Goal: Check status: Check status

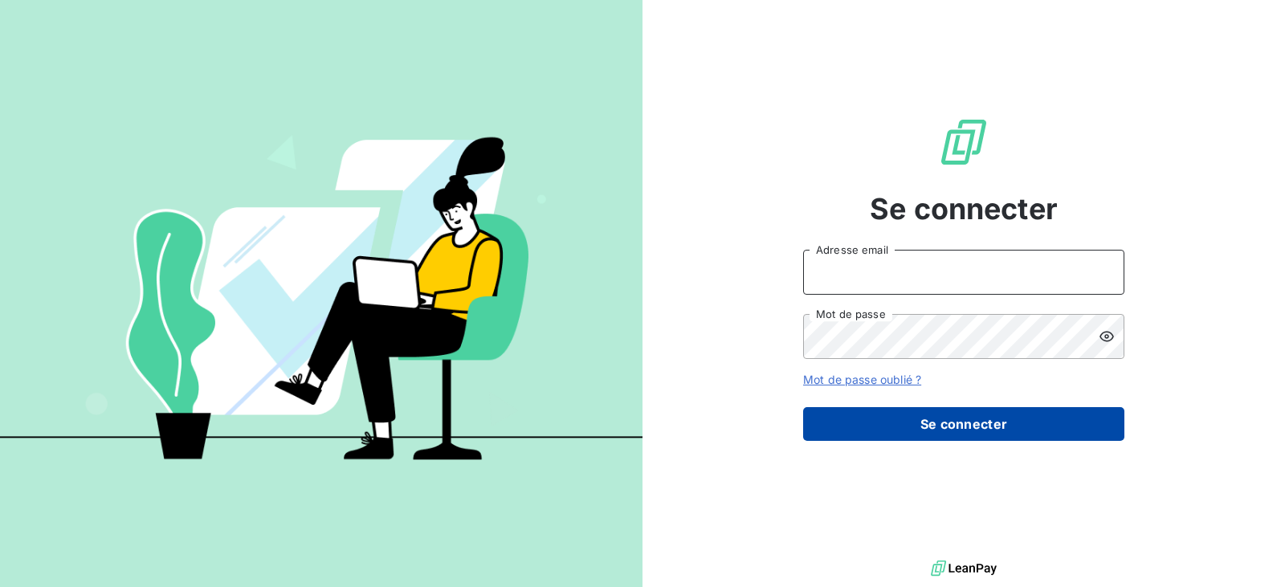
type input "[EMAIL_ADDRESS][DOMAIN_NAME]"
click at [932, 424] on button "Se connecter" at bounding box center [963, 424] width 321 height 34
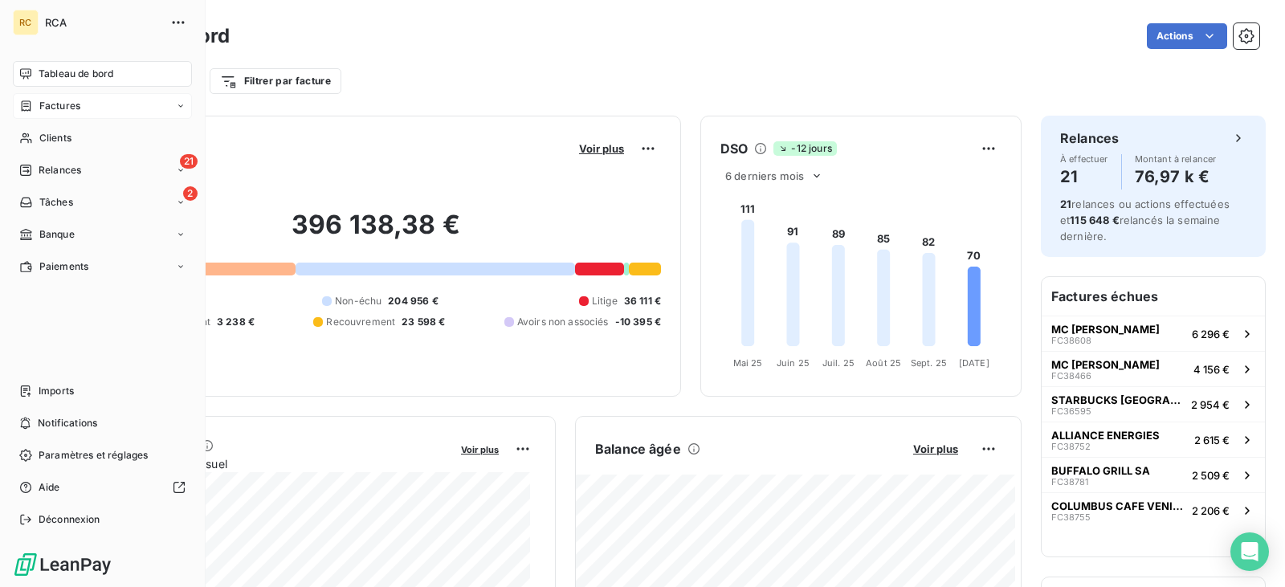
click at [51, 99] on span "Factures" at bounding box center [59, 106] width 41 height 14
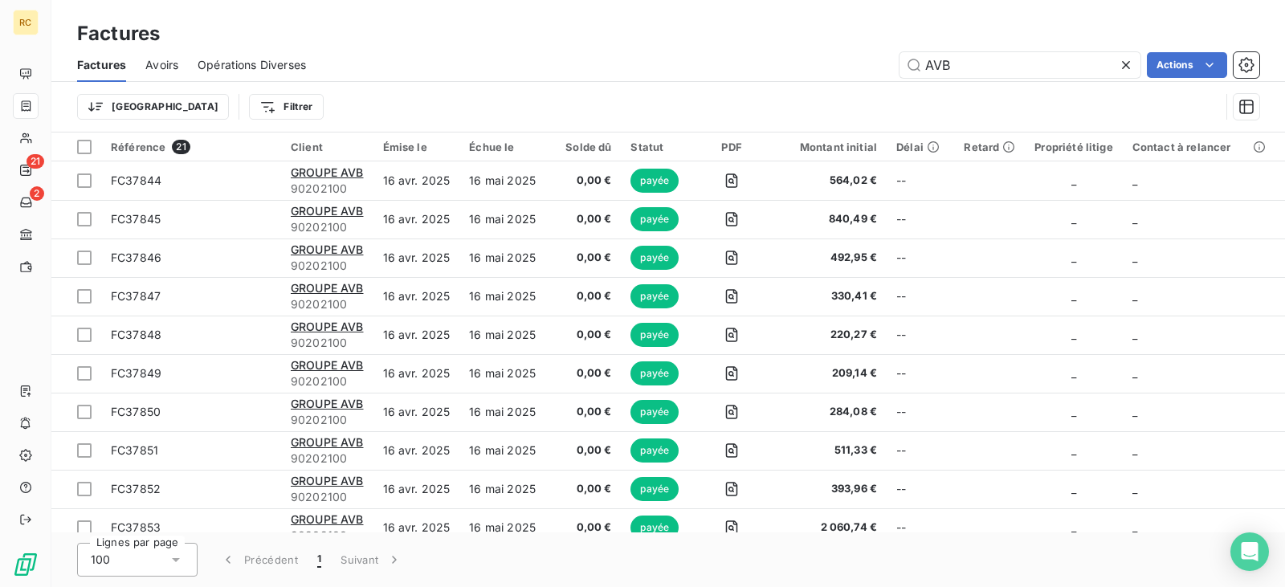
drag, startPoint x: 982, startPoint y: 67, endPoint x: 827, endPoint y: 63, distance: 155.1
click at [827, 63] on div "AVB Actions" at bounding box center [792, 65] width 934 height 26
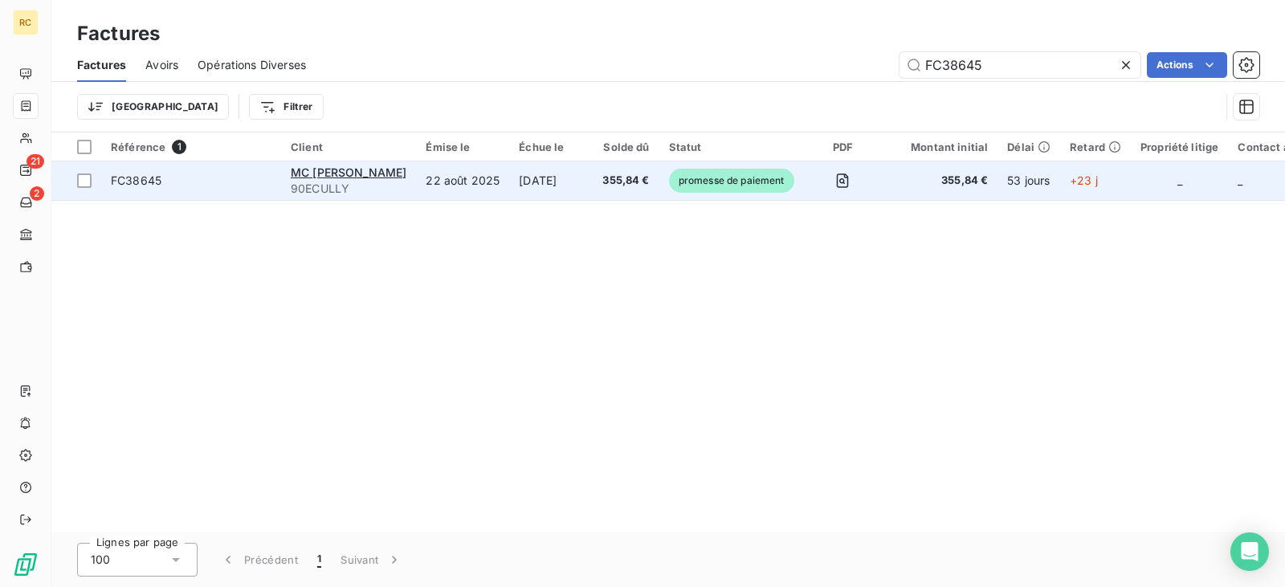
type input "FC38645"
click at [474, 178] on td "22 août 2025" at bounding box center [462, 180] width 93 height 39
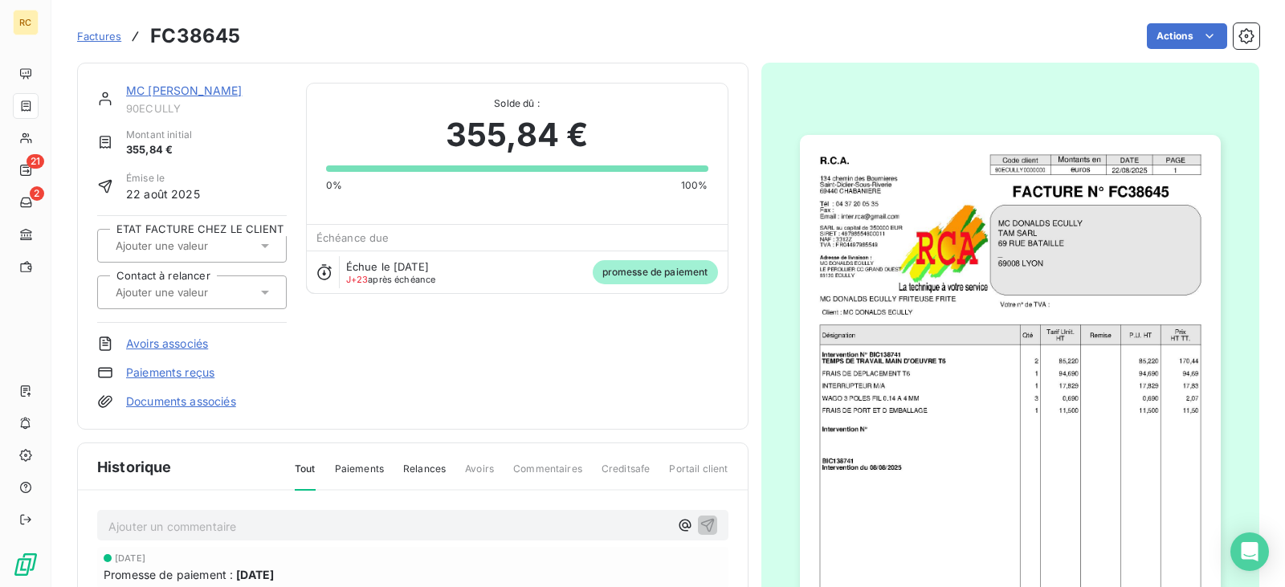
click at [109, 31] on span "Factures" at bounding box center [99, 36] width 44 height 13
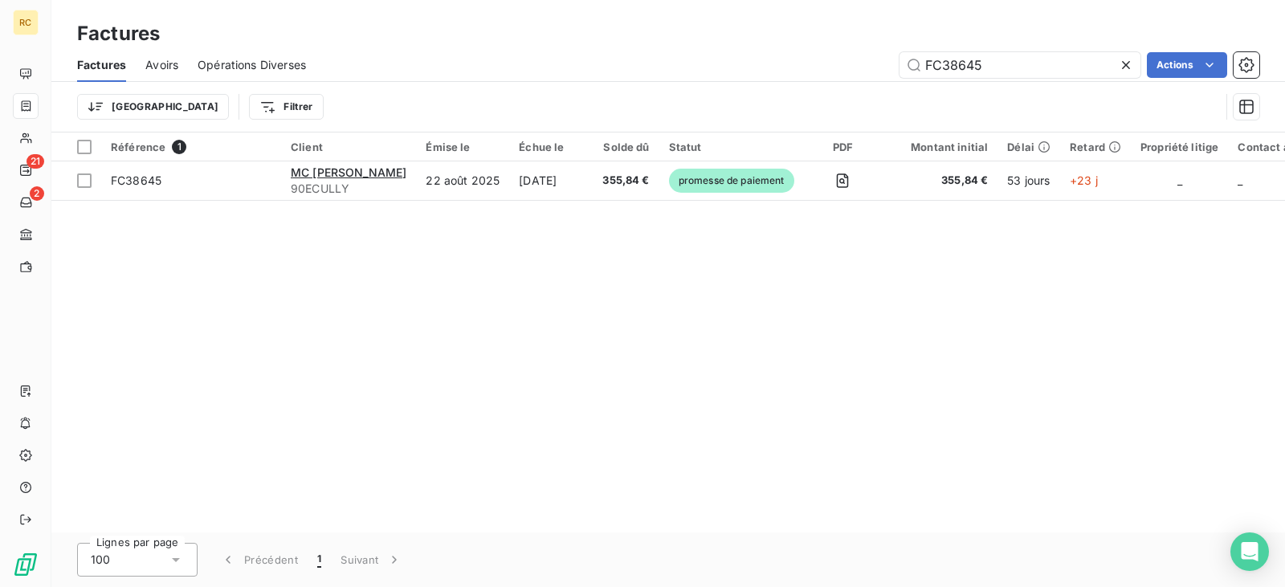
drag, startPoint x: 1011, startPoint y: 64, endPoint x: 810, endPoint y: 46, distance: 201.7
click at [815, 46] on div "Factures Factures Avoirs Opérations Diverses FC38645 Actions Trier Filtrer" at bounding box center [668, 66] width 1234 height 133
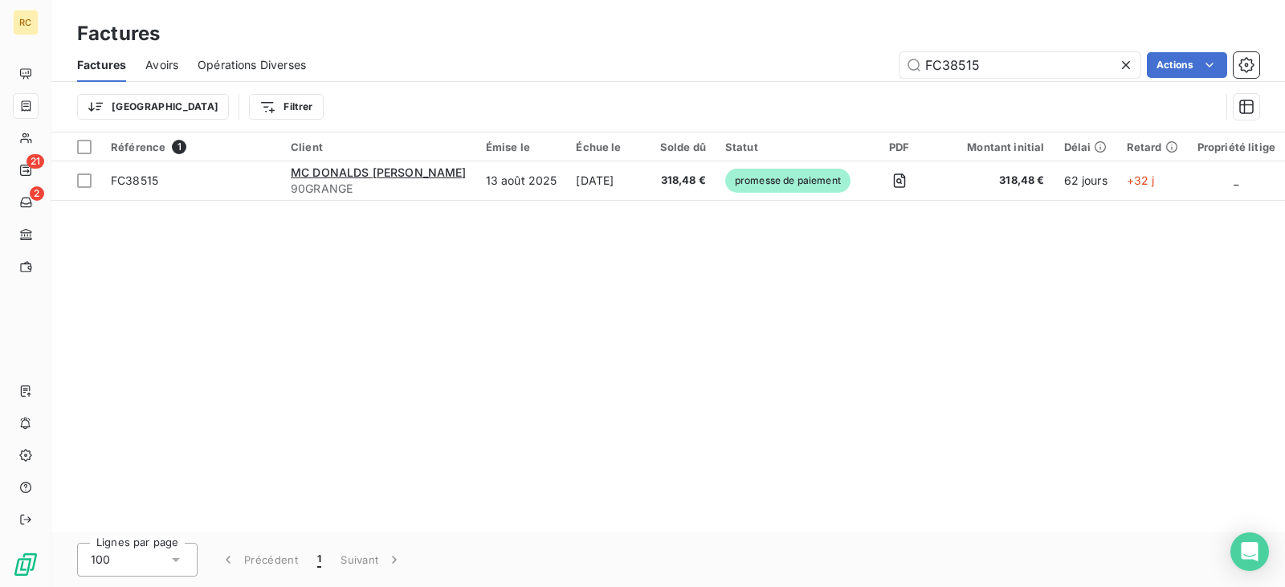
type input "FC38515"
drag, startPoint x: 982, startPoint y: 69, endPoint x: 833, endPoint y: 53, distance: 150.3
click at [894, 58] on div "FC38515 Actions" at bounding box center [792, 65] width 934 height 26
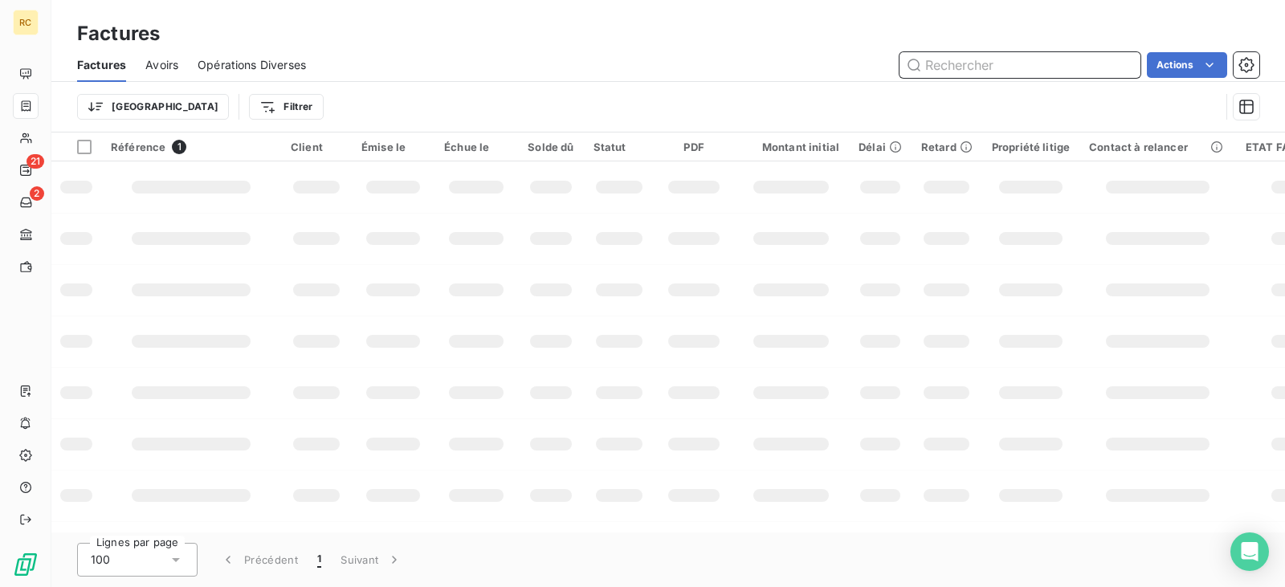
paste input "F39033"
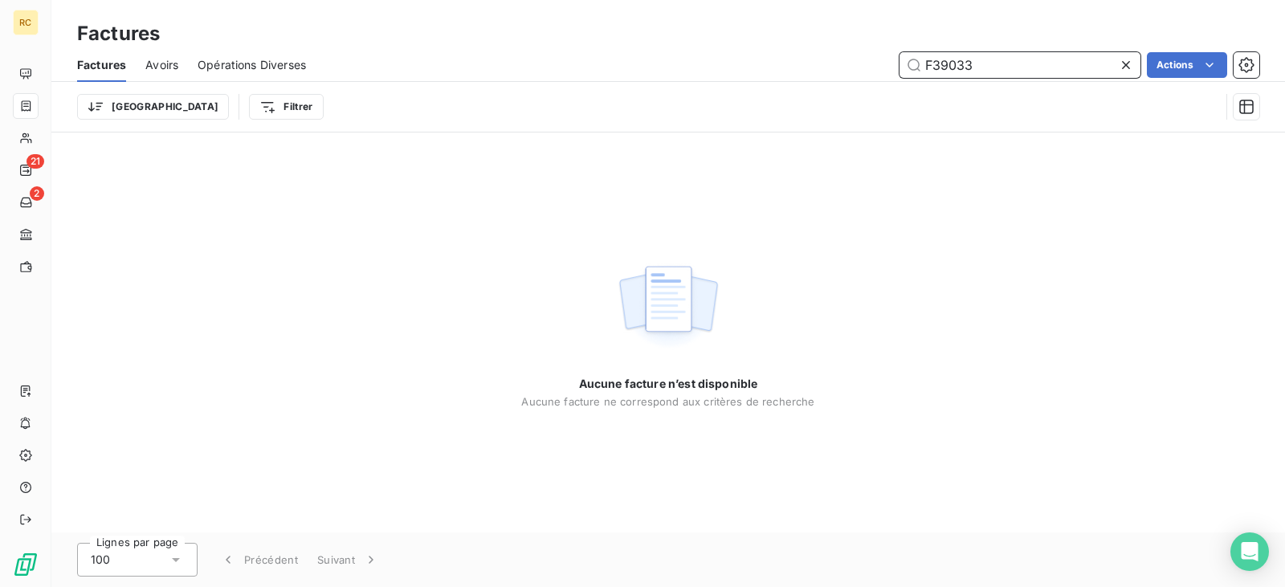
click at [927, 64] on input "F39033" at bounding box center [1020, 65] width 241 height 26
drag, startPoint x: 982, startPoint y: 66, endPoint x: 911, endPoint y: 64, distance: 70.7
click at [911, 64] on input "F39033" at bounding box center [1020, 65] width 241 height 26
type input "F39033"
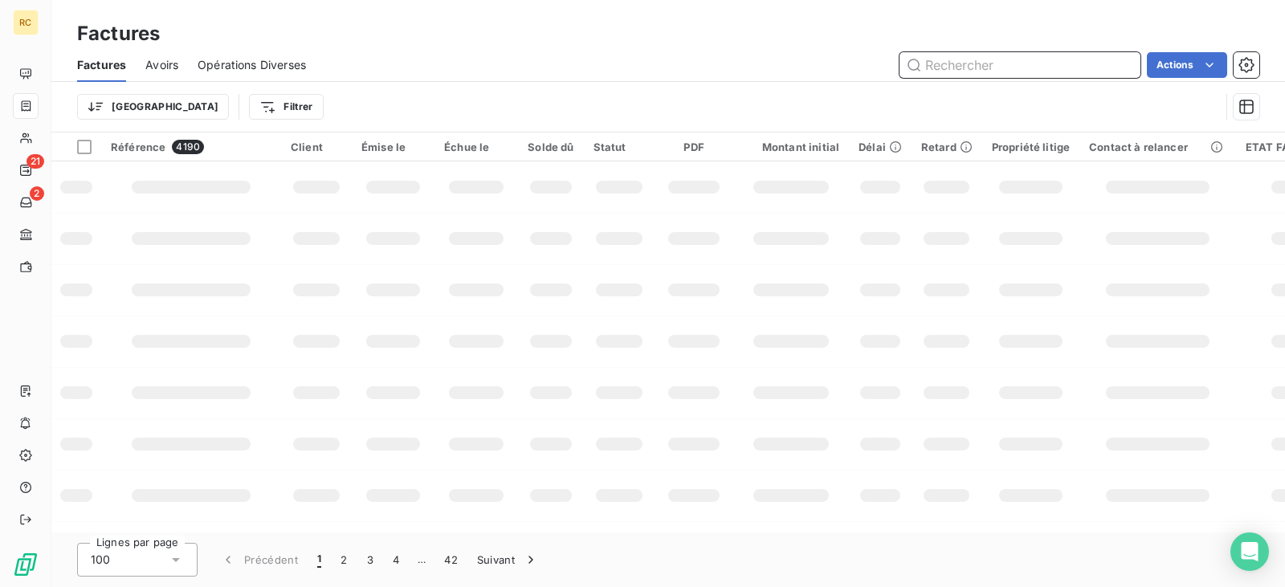
paste input "FC39033"
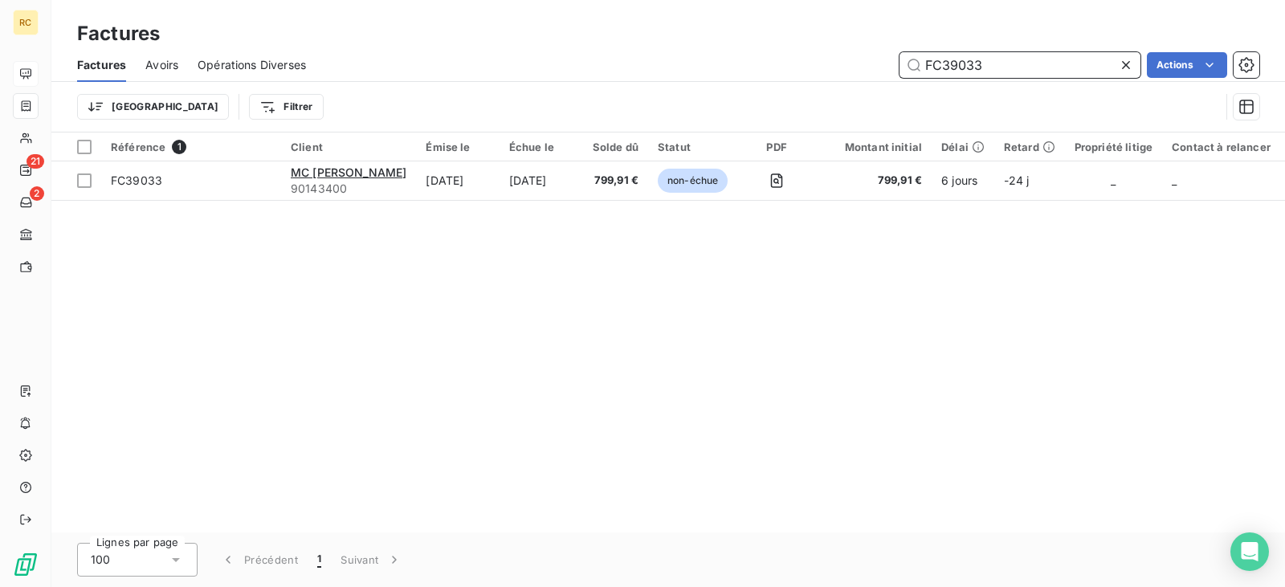
type input "FC39033"
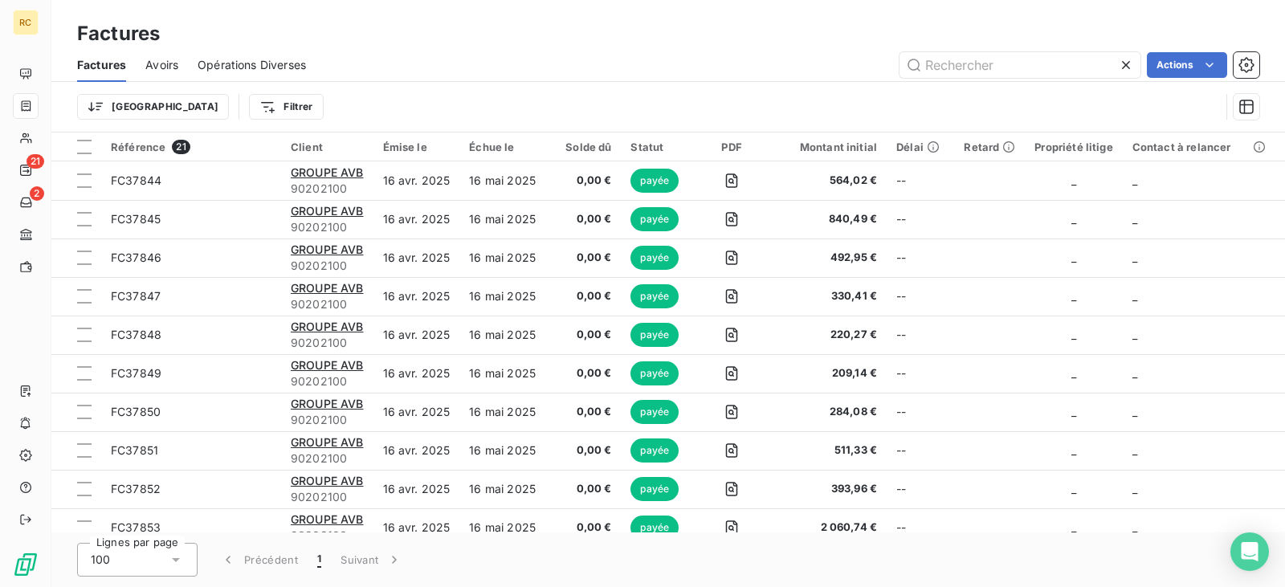
type input "FC38645"
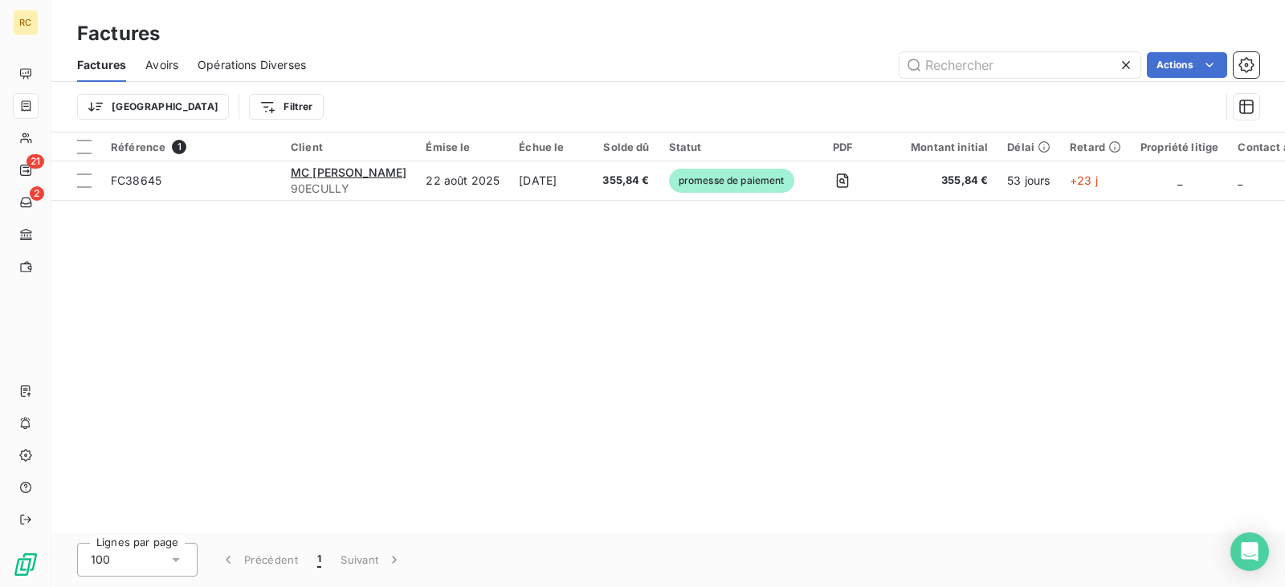
type input "FC38515"
